Goal: Transaction & Acquisition: Purchase product/service

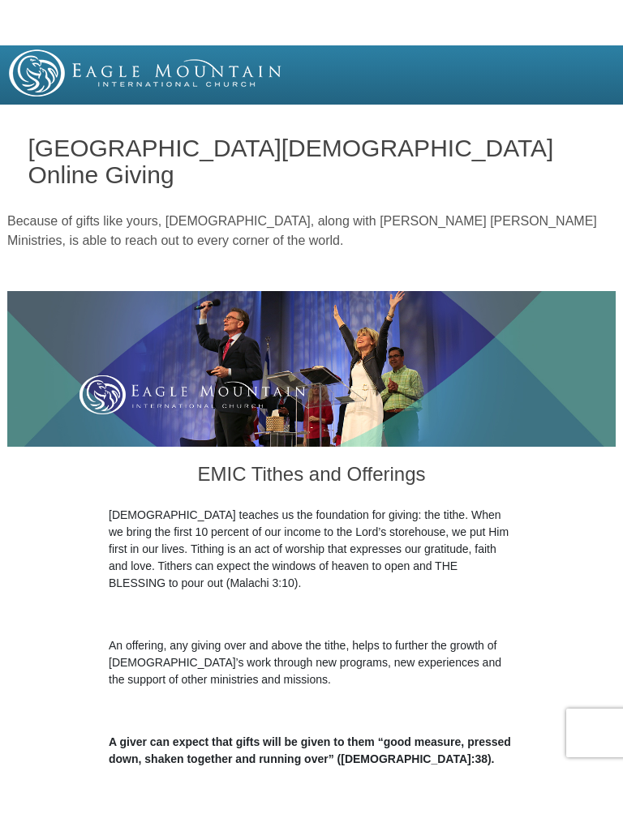
scroll to position [365, 0]
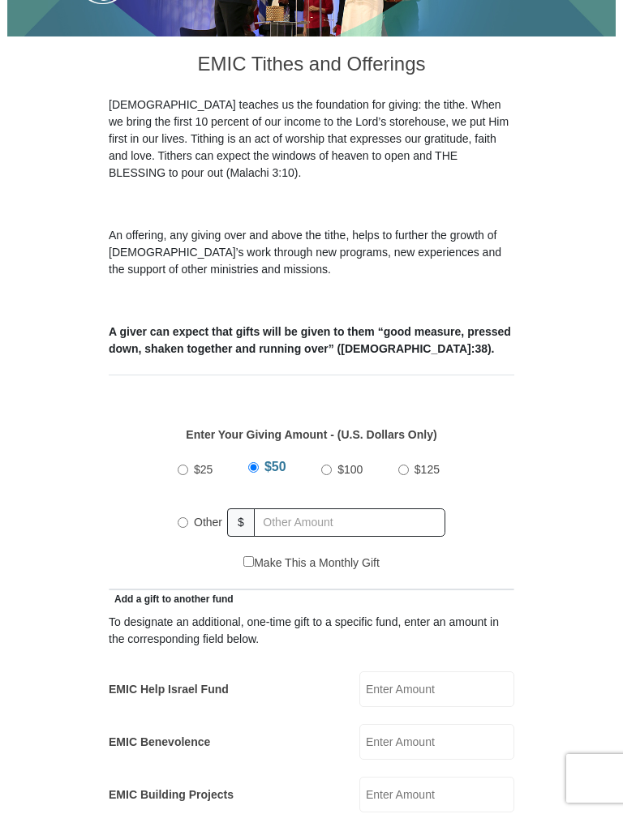
click at [179, 517] on input "Other" at bounding box center [183, 522] width 11 height 11
radio input "true"
click at [183, 515] on input "Other" at bounding box center [183, 520] width 11 height 11
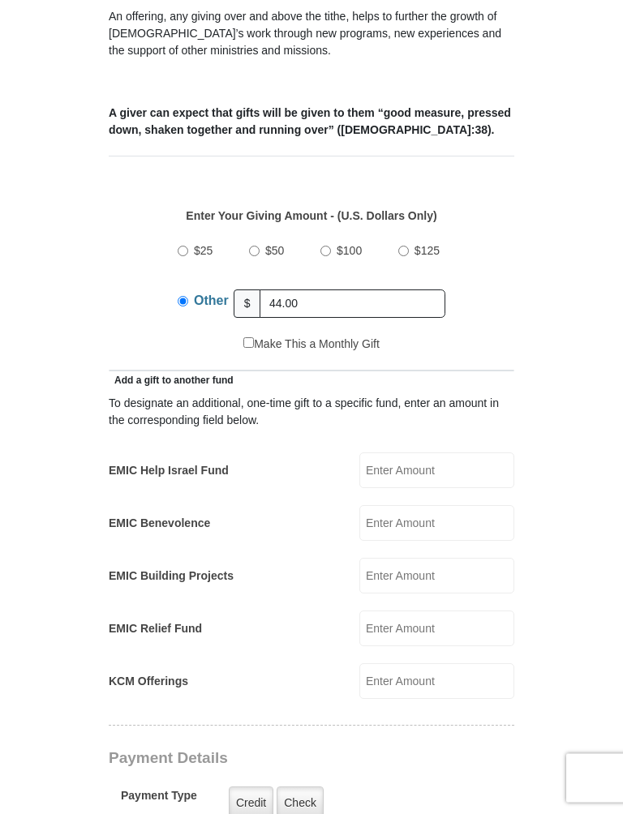
scroll to position [584, 0]
type input "44.00"
click at [437, 452] on input "EMIC Help Israel Fund" at bounding box center [436, 470] width 155 height 36
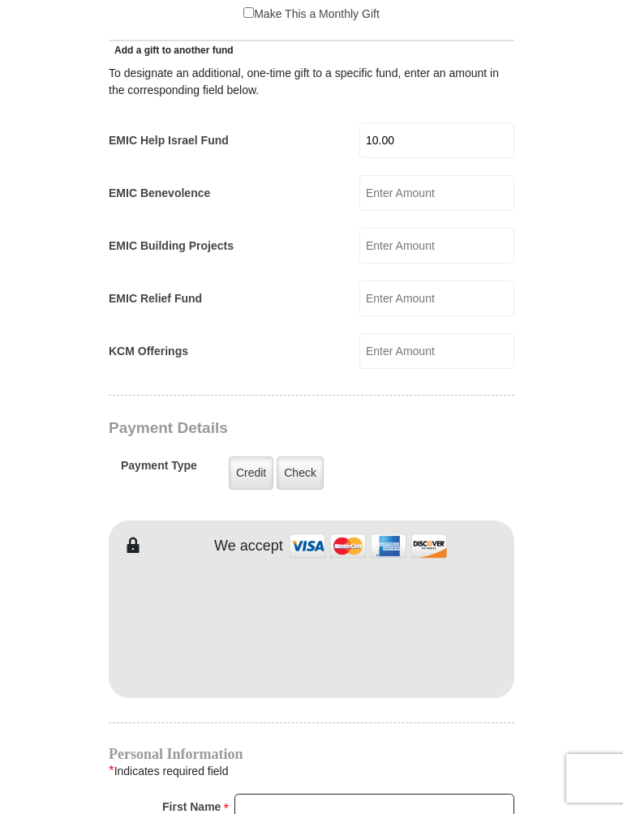
scroll to position [915, 0]
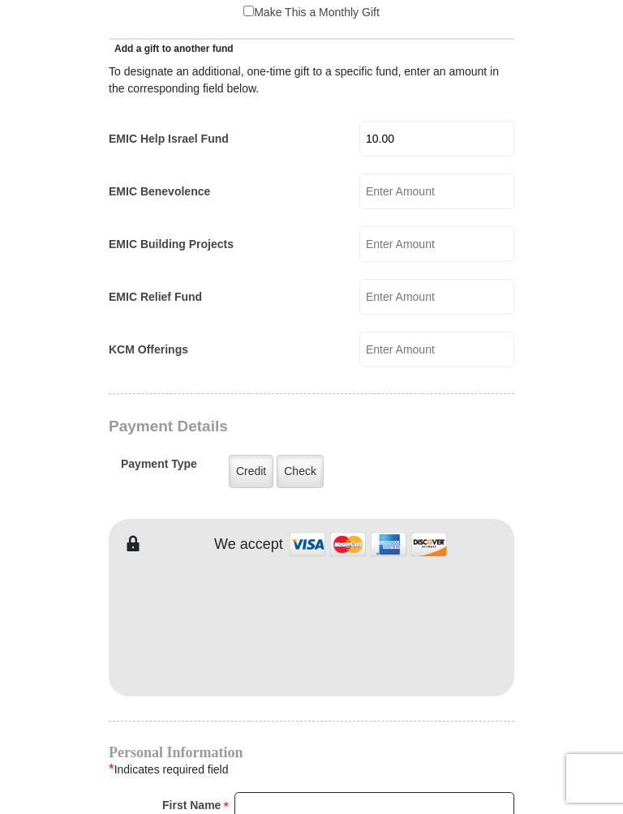
type input "10.00"
click at [307, 455] on label "Check" at bounding box center [299, 471] width 47 height 33
click at [0, 0] on input "Check" at bounding box center [0, 0] width 0 height 0
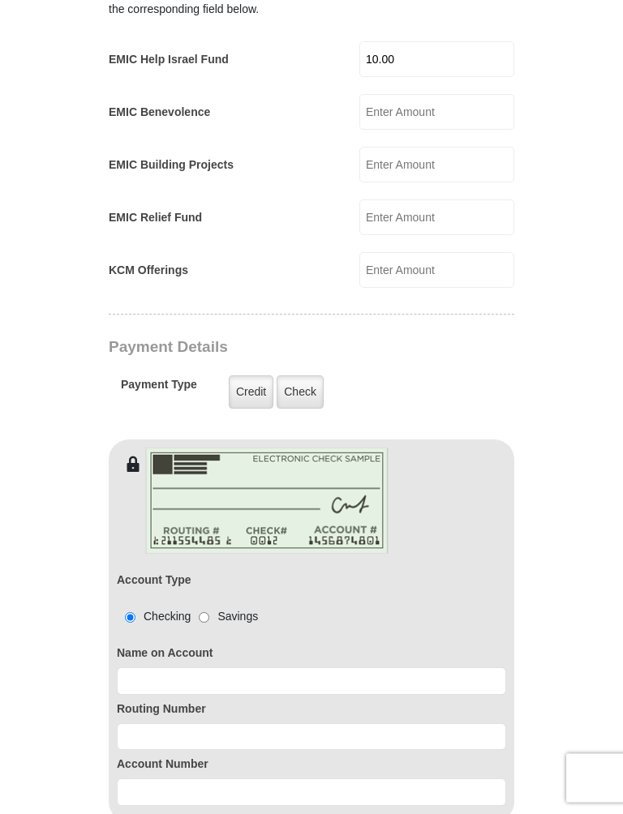
scroll to position [996, 0]
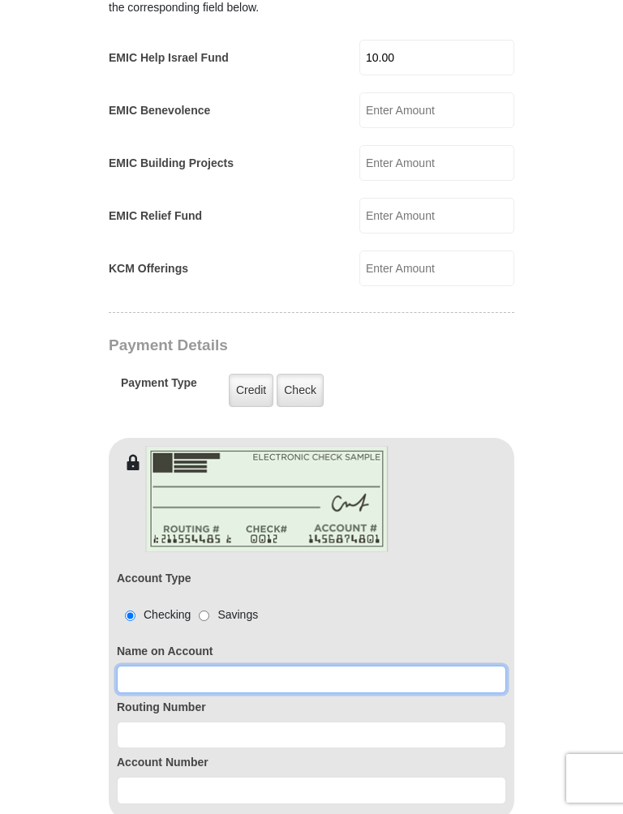
click at [153, 666] on input at bounding box center [311, 680] width 389 height 28
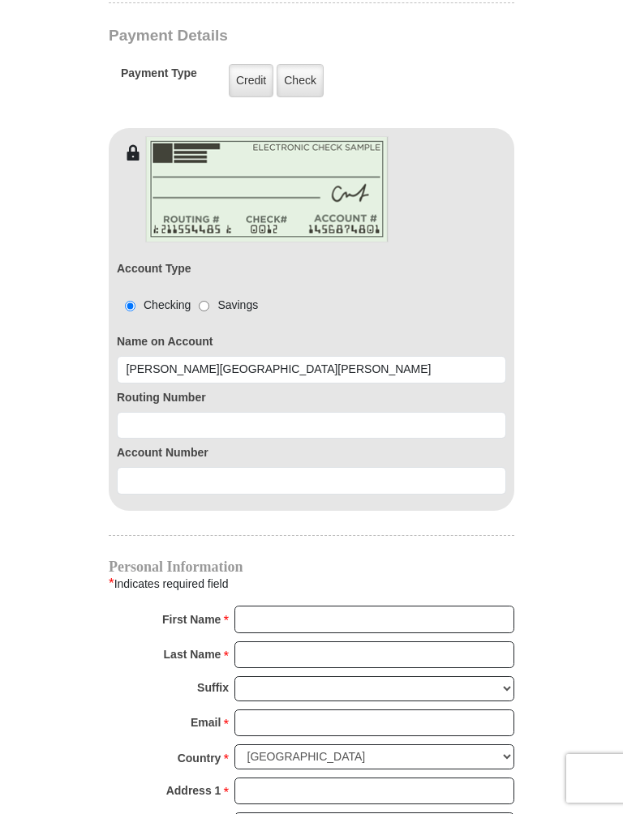
scroll to position [1309, 0]
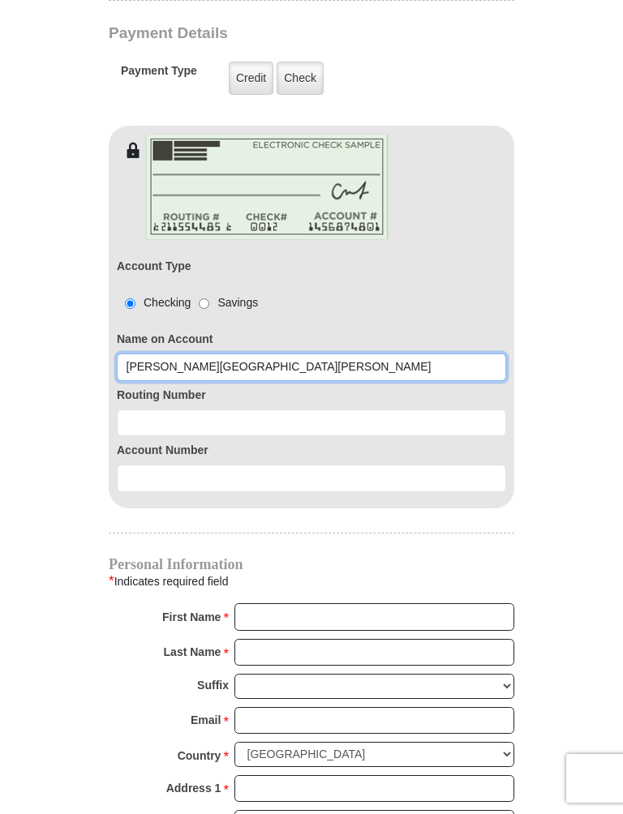
type input "N.Steg Stegall"
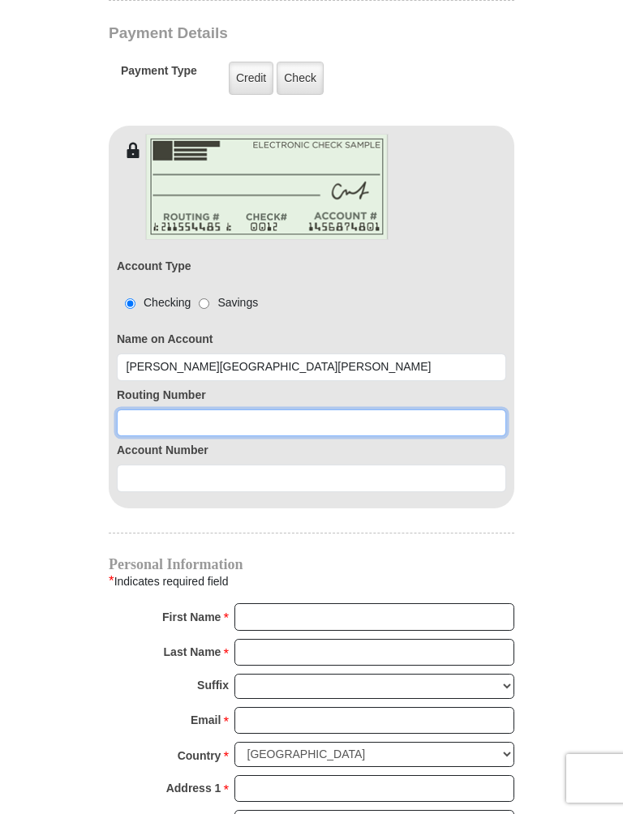
click at [139, 409] on input at bounding box center [311, 423] width 389 height 28
type input "111000025"
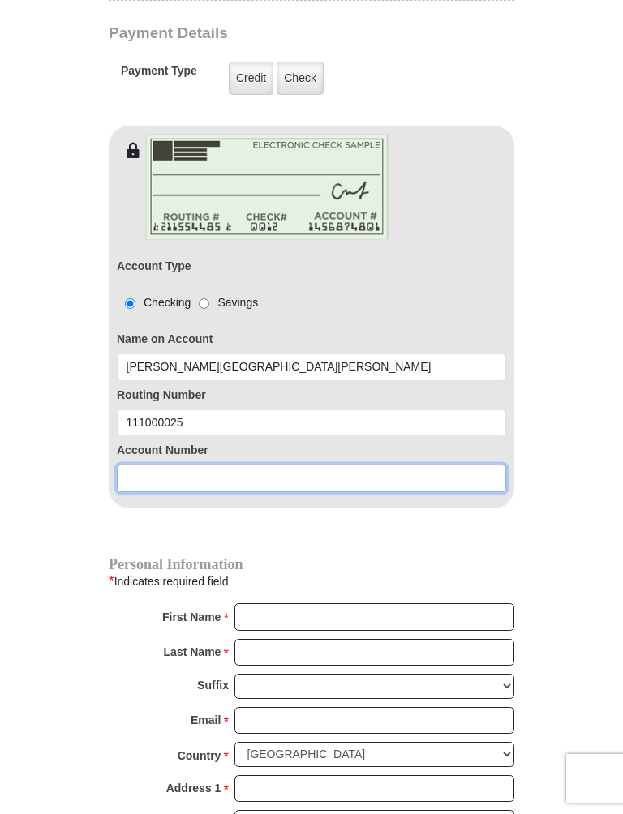
click at [143, 465] on input at bounding box center [311, 479] width 389 height 28
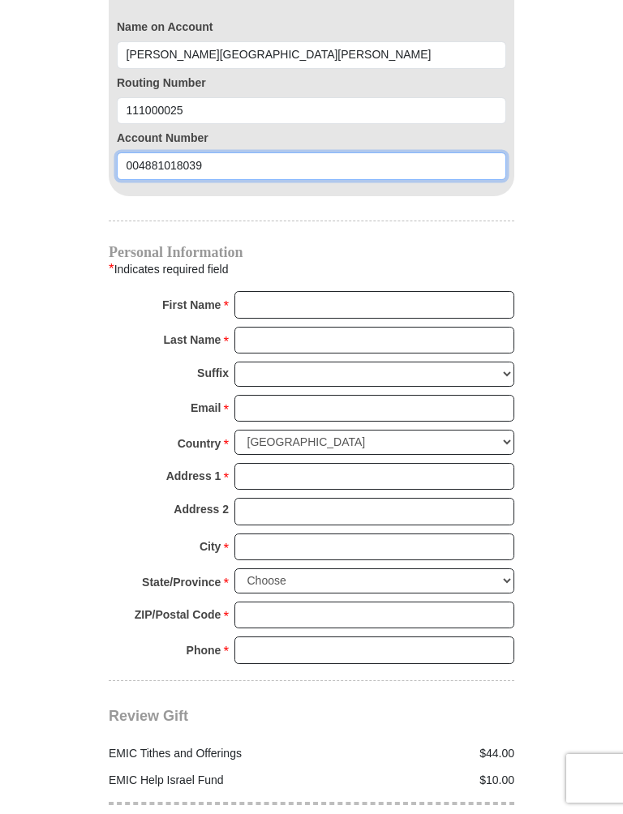
scroll to position [1656, 0]
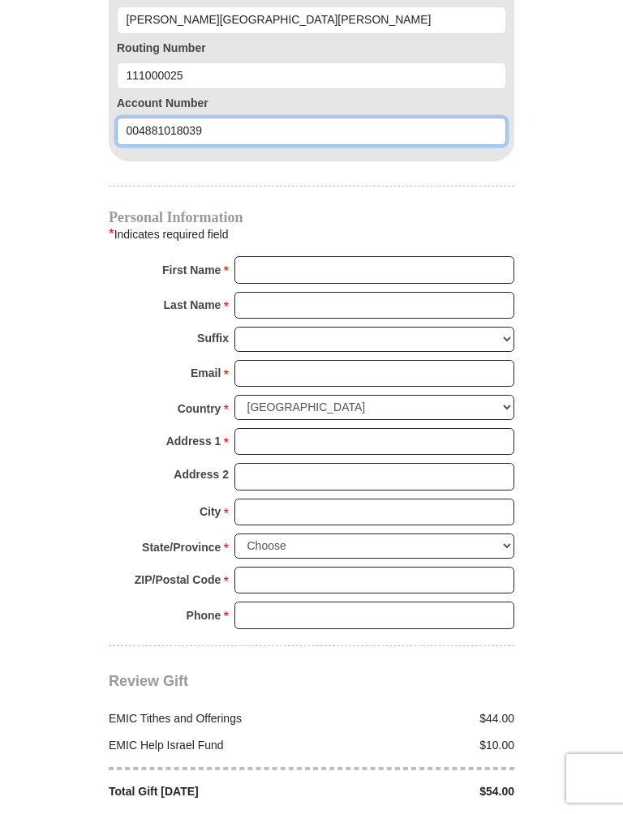
type input "004881018039"
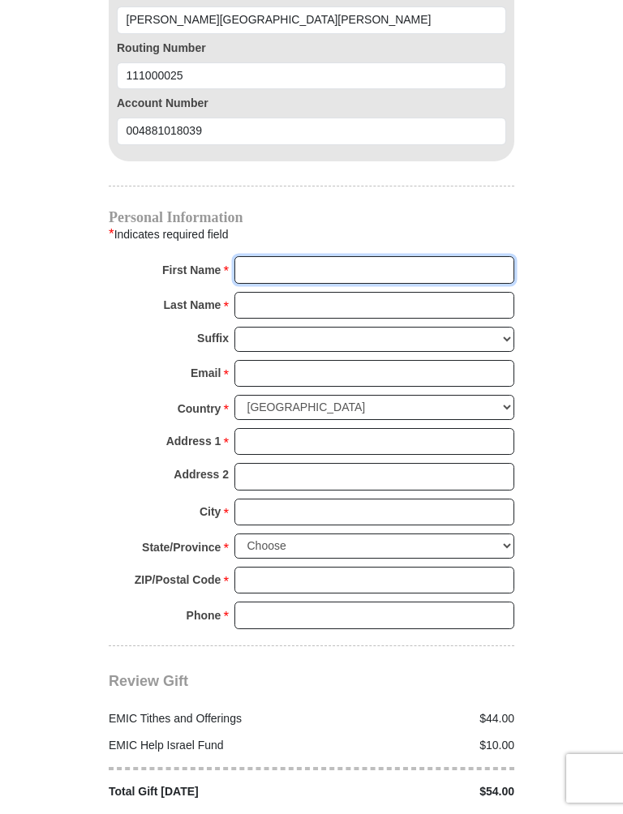
click at [259, 256] on input "First Name *" at bounding box center [374, 270] width 280 height 28
type input "Norma"
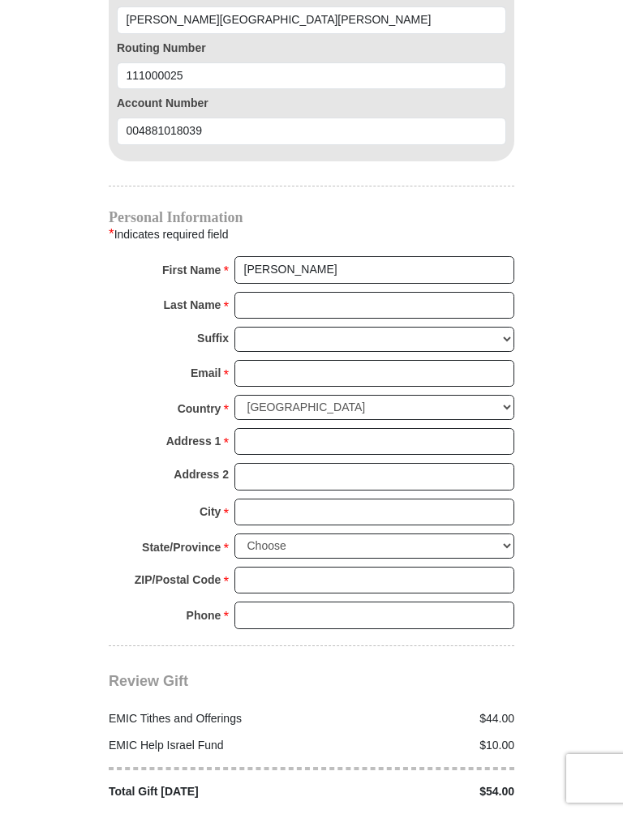
click at [252, 292] on input "Last Name *" at bounding box center [374, 306] width 280 height 28
type input "Stegall"
click at [276, 360] on input "Email *" at bounding box center [374, 374] width 280 height 28
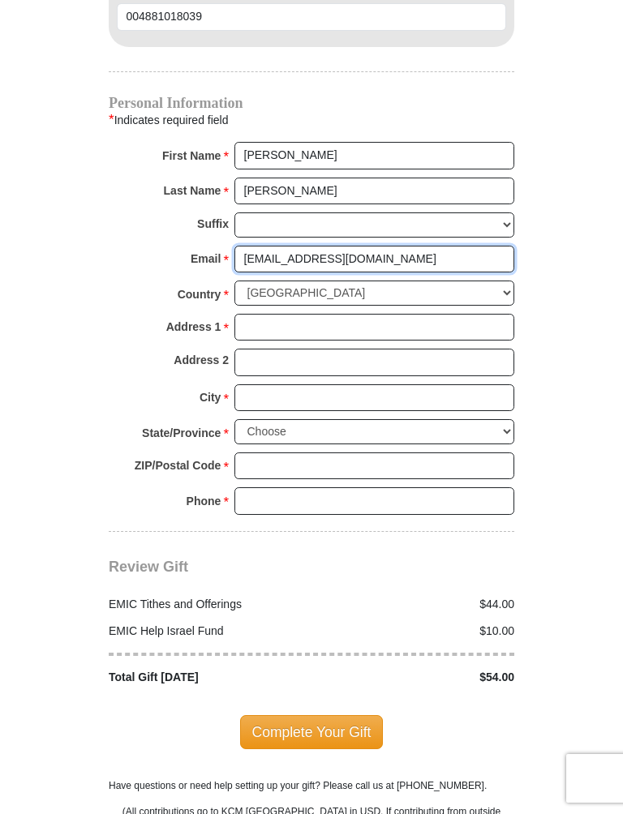
scroll to position [1766, 0]
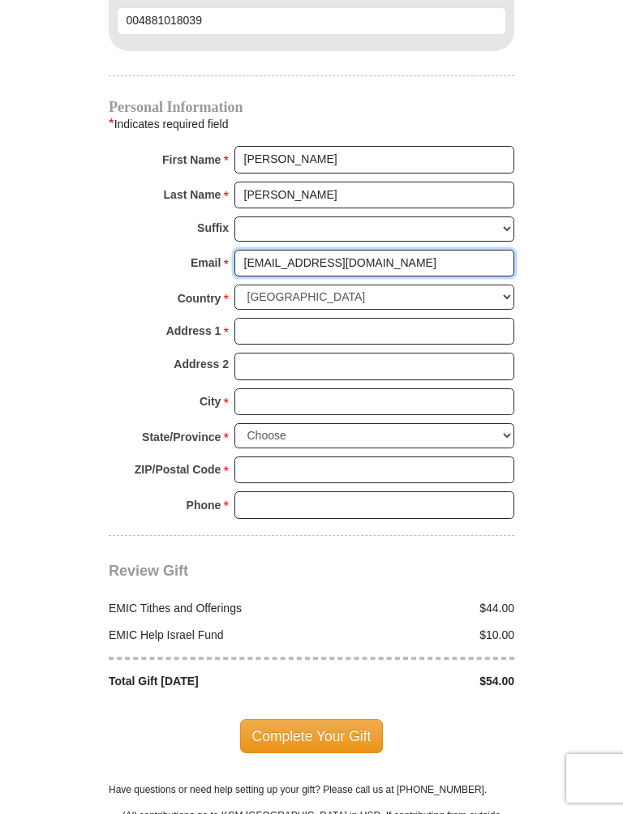
type input "nsteg@yahoo.com"
click at [265, 318] on input "Address 1 *" at bounding box center [374, 332] width 280 height 28
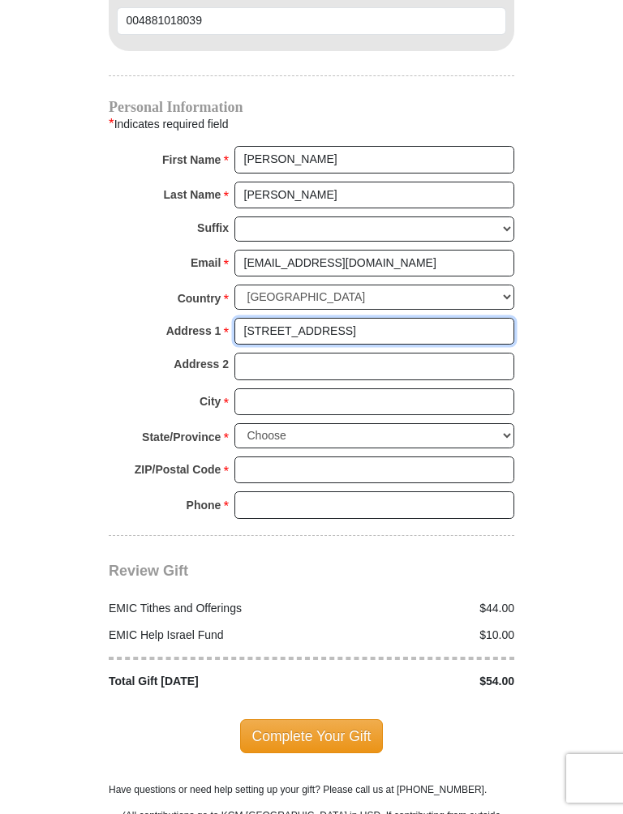
type input "401 Pinewood ct"
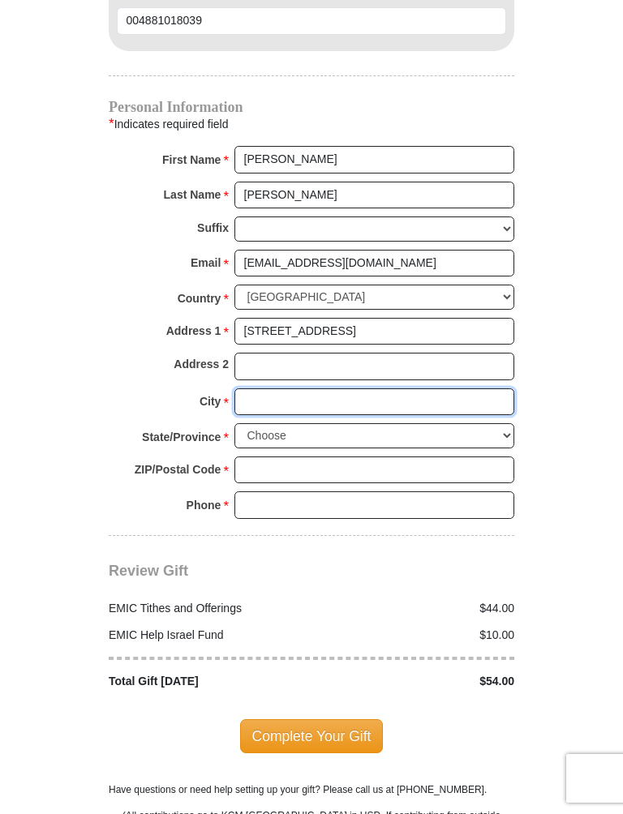
click at [265, 388] on input "City *" at bounding box center [374, 402] width 280 height 28
type input "Midland"
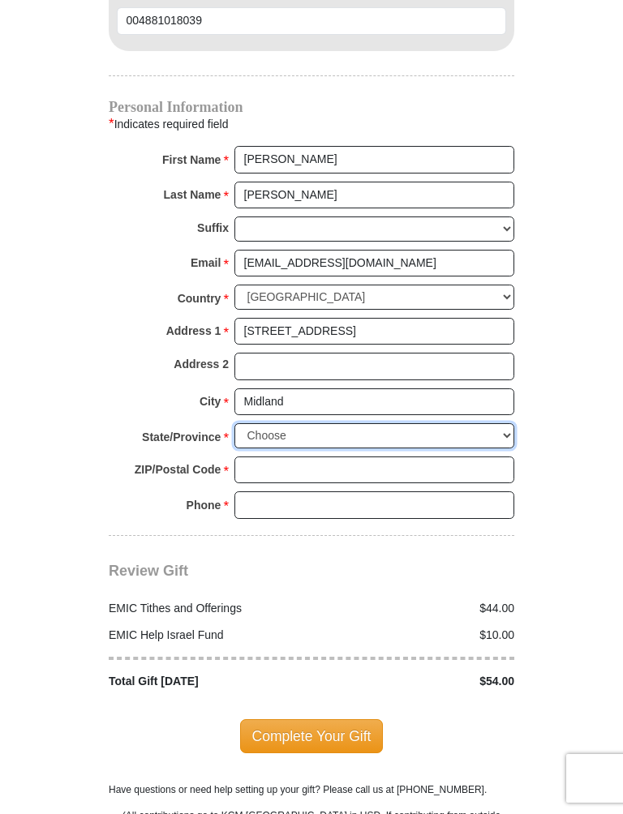
click at [499, 423] on select "Choose Alabama Alaska American Samoa Arizona Arkansas Armed Forces Americas Arm…" at bounding box center [374, 435] width 280 height 25
select select "TX"
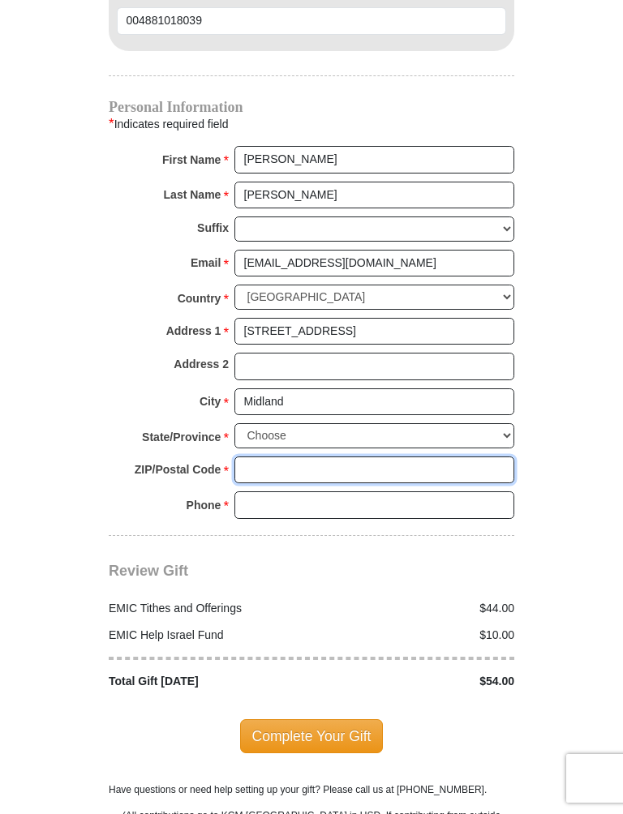
click at [265, 456] on input "ZIP/Postal Code *" at bounding box center [374, 470] width 280 height 28
type input "79705"
click at [261, 491] on input "Phone * *" at bounding box center [374, 505] width 280 height 28
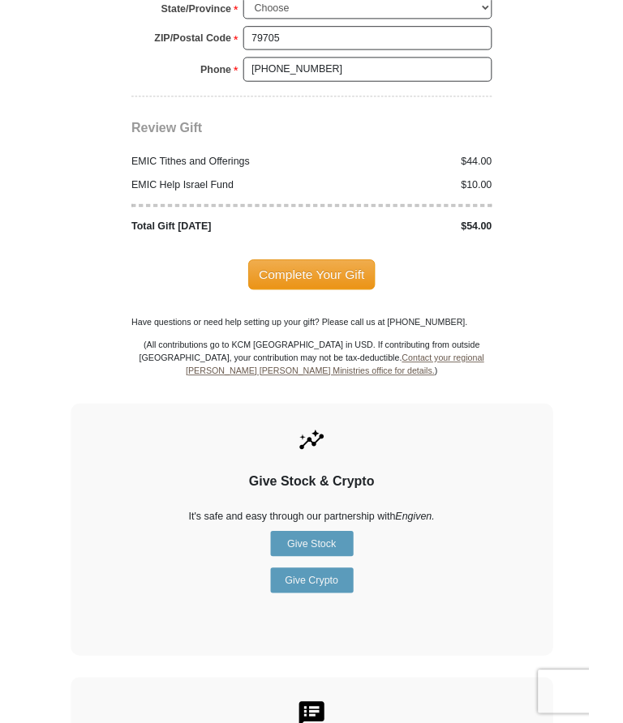
scroll to position [2192, 0]
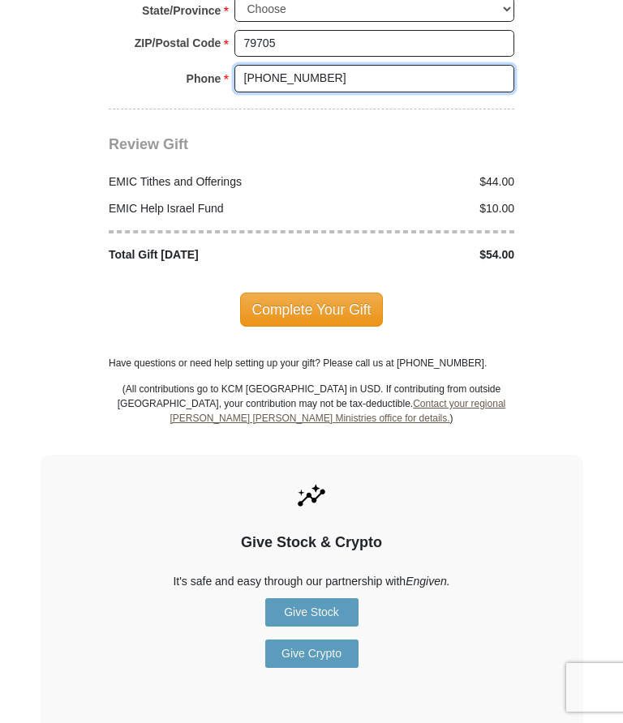
type input "432-288-8070"
click at [319, 293] on span "Complete Your Gift" at bounding box center [312, 310] width 144 height 34
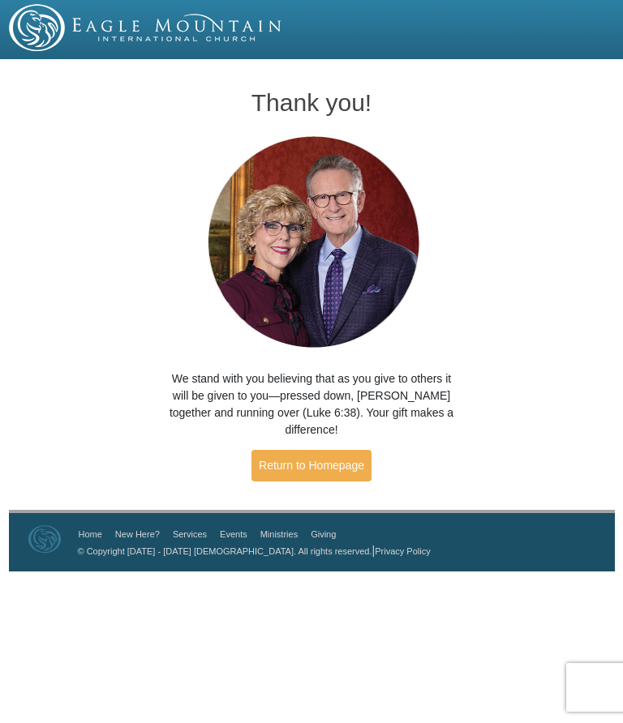
click at [316, 450] on link "Return to Homepage" at bounding box center [311, 466] width 120 height 32
